Goal: Information Seeking & Learning: Learn about a topic

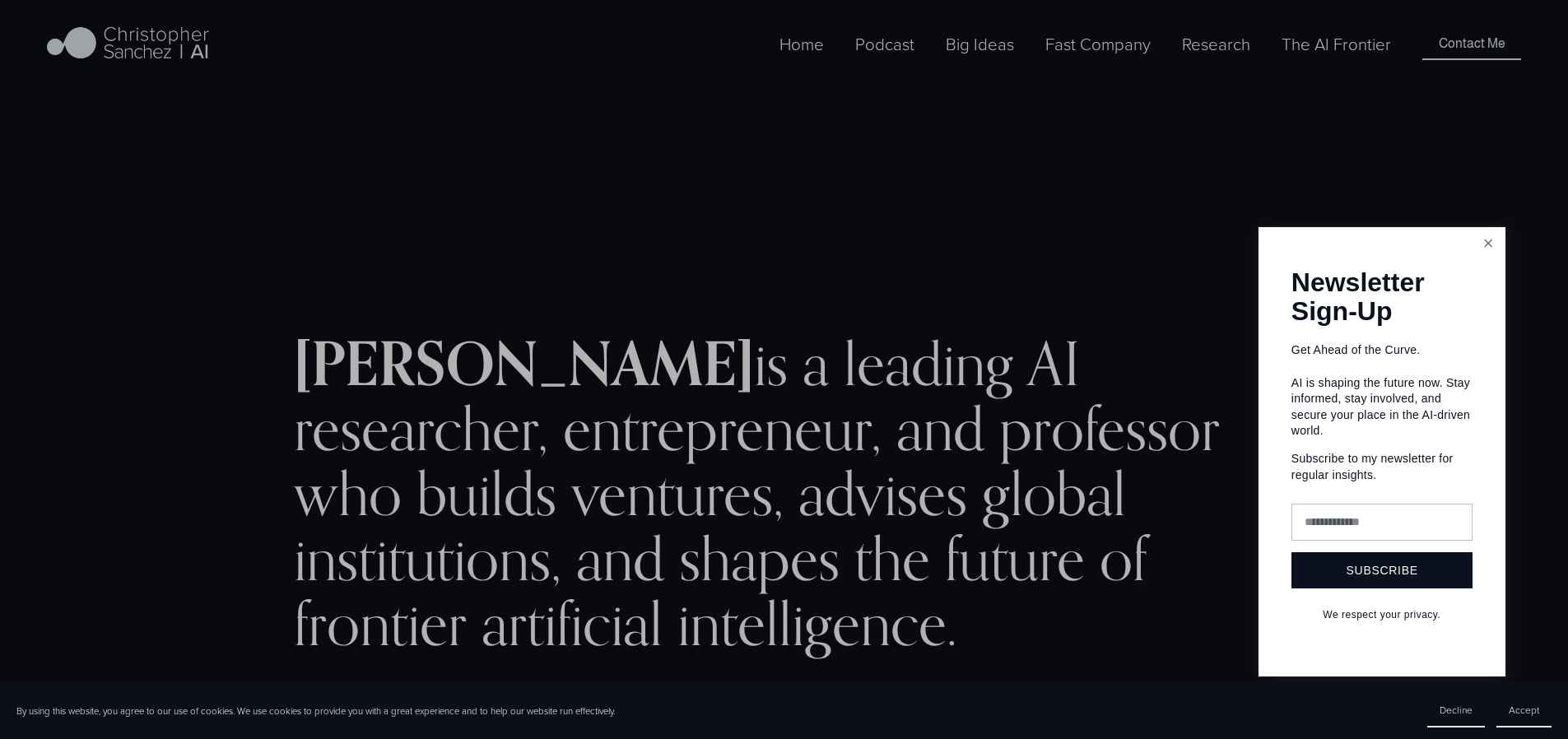
click at [1485, 259] on link "Close" at bounding box center [1489, 244] width 29 height 29
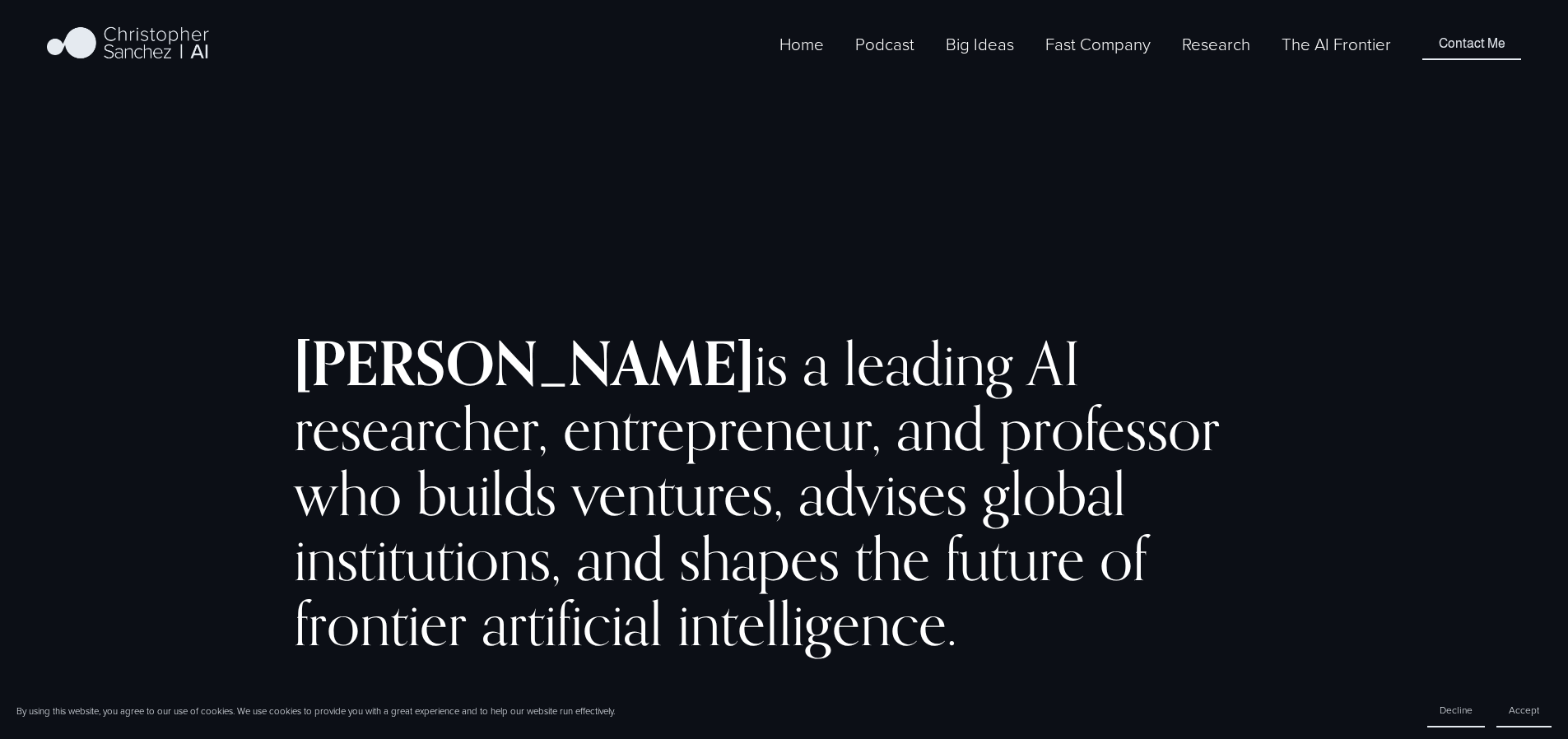
click at [1323, 57] on link "The AI Frontier" at bounding box center [1336, 44] width 110 height 27
